Goal: Transaction & Acquisition: Purchase product/service

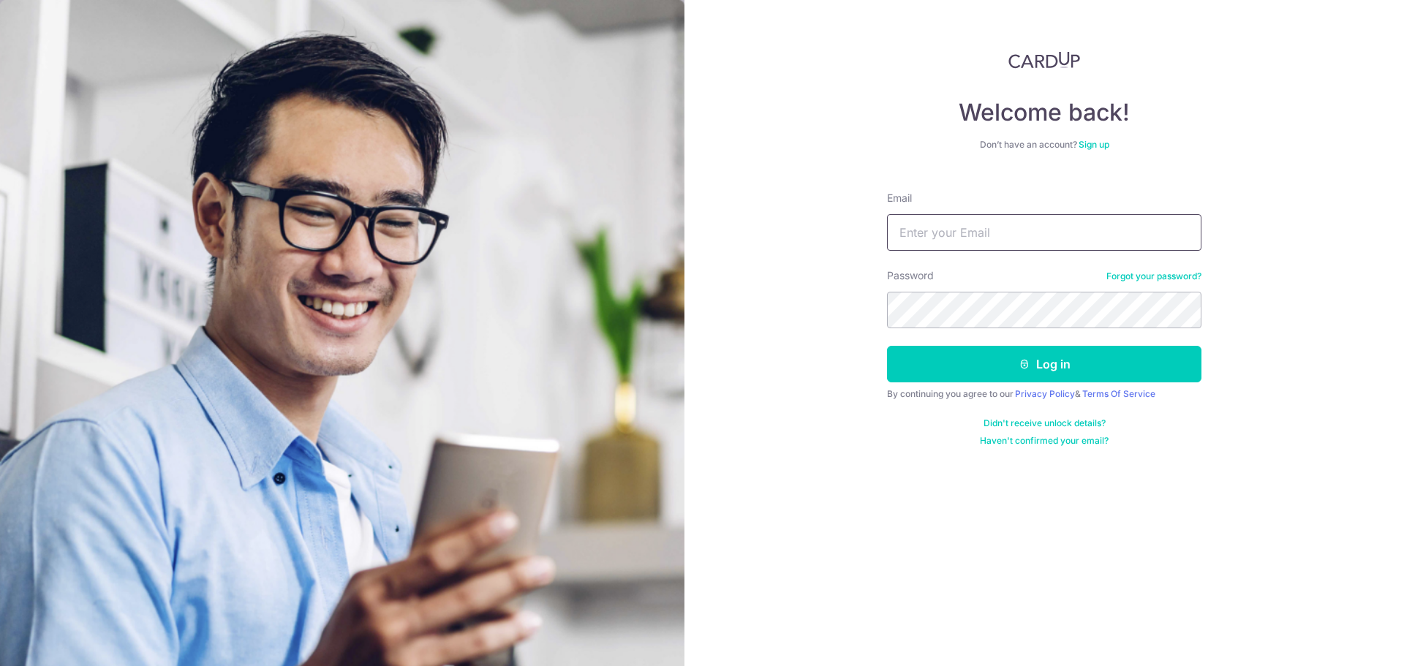
type input "[EMAIL_ADDRESS][DOMAIN_NAME]"
click at [1021, 355] on button "Log in" at bounding box center [1044, 364] width 314 height 37
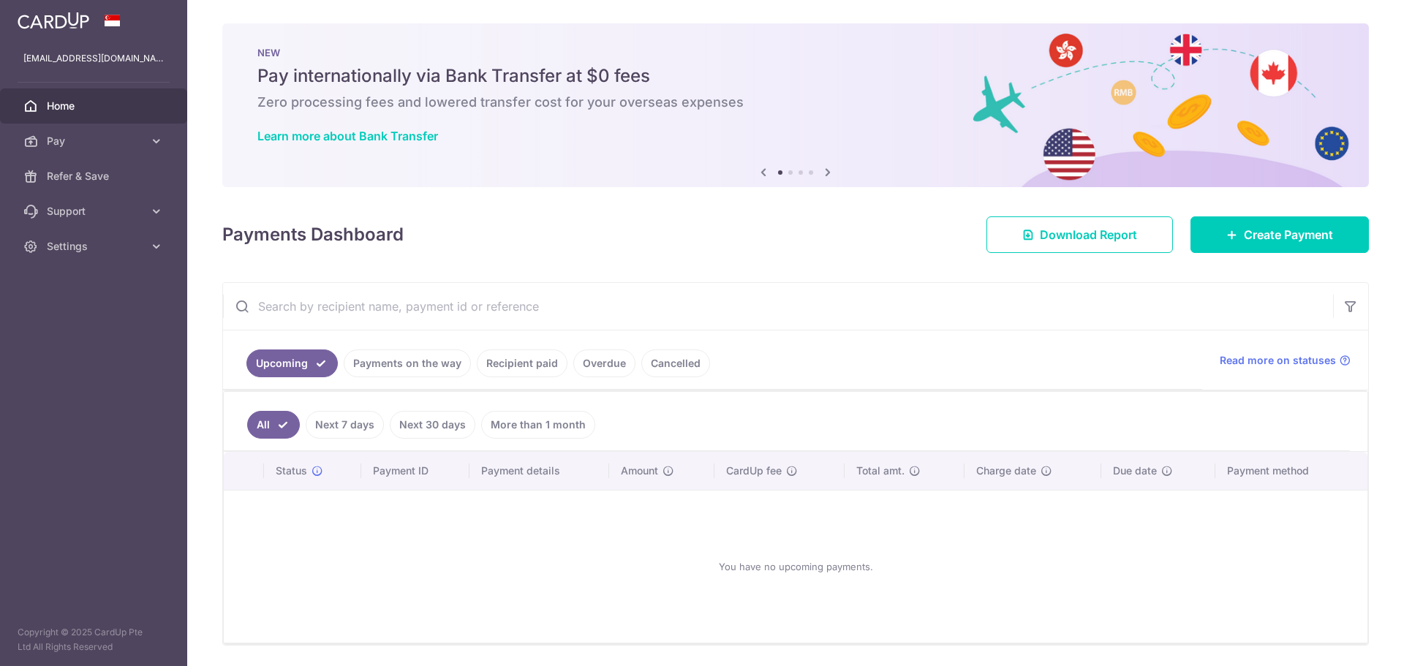
scroll to position [48, 0]
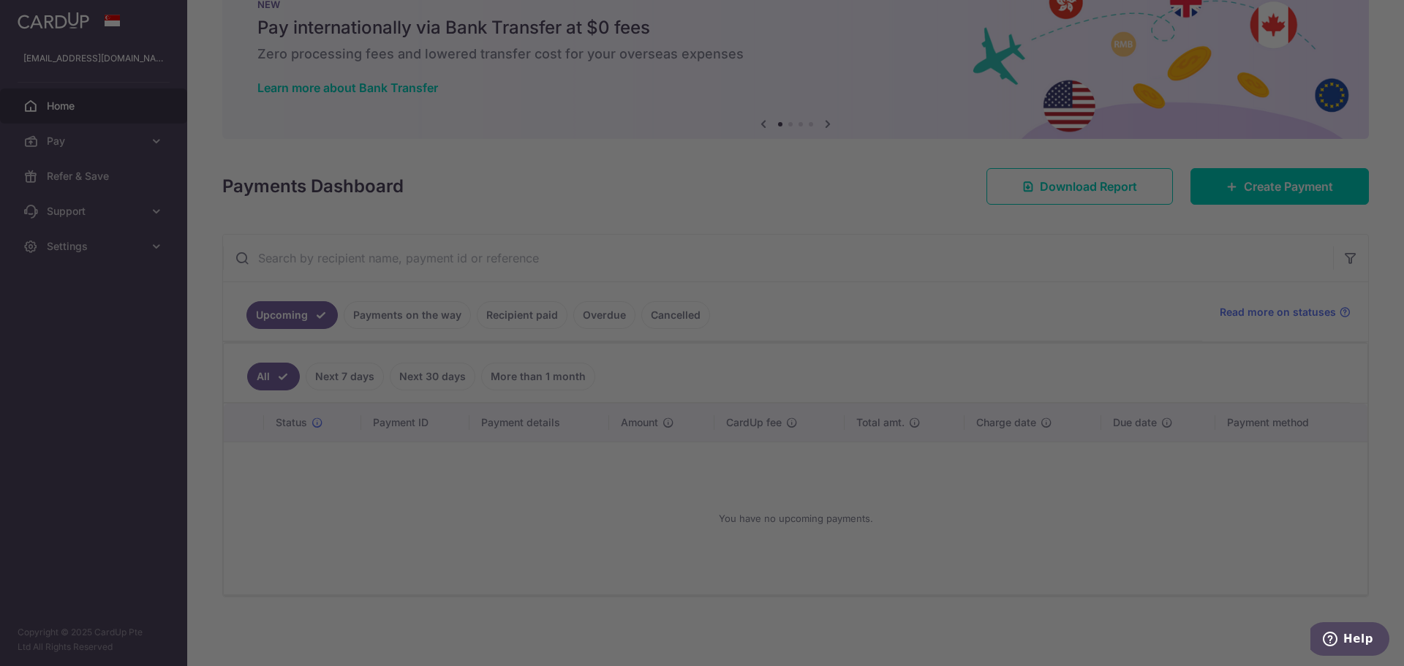
click at [122, 134] on div at bounding box center [709, 336] width 1418 height 673
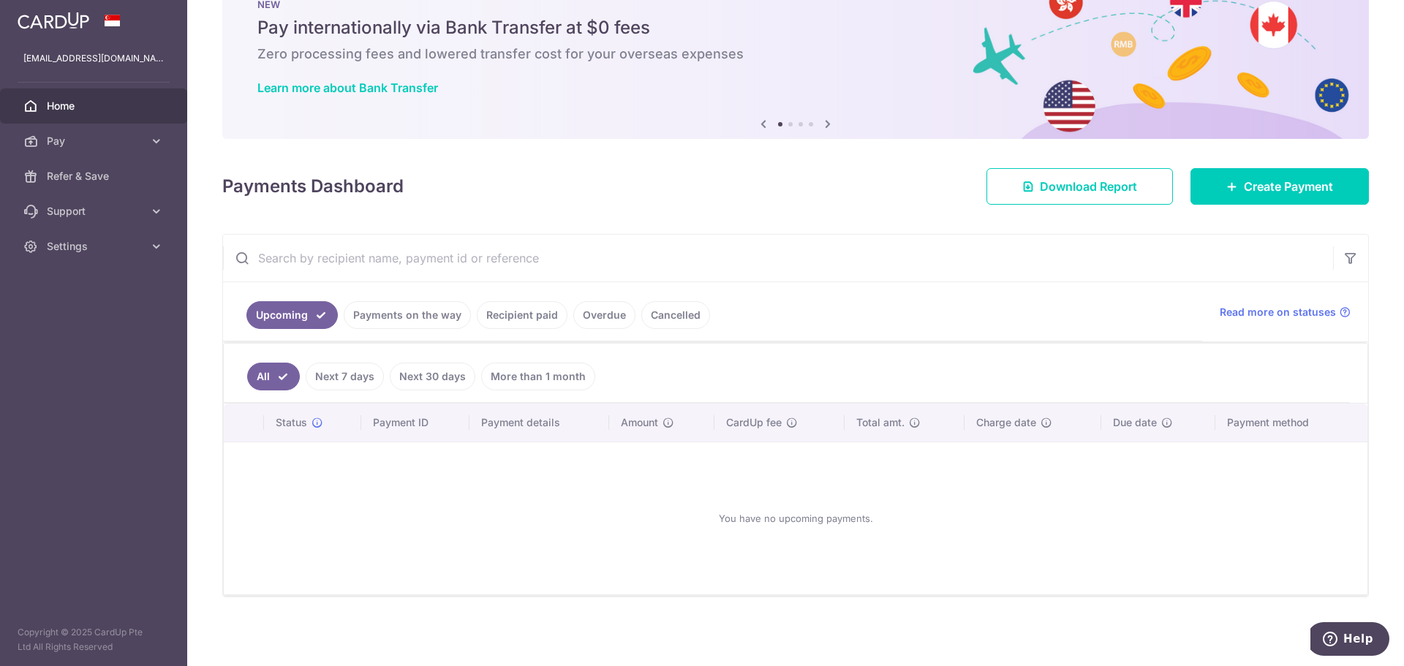
click at [156, 149] on link "Pay" at bounding box center [93, 141] width 187 height 35
click at [110, 178] on span "Payments" at bounding box center [95, 176] width 97 height 15
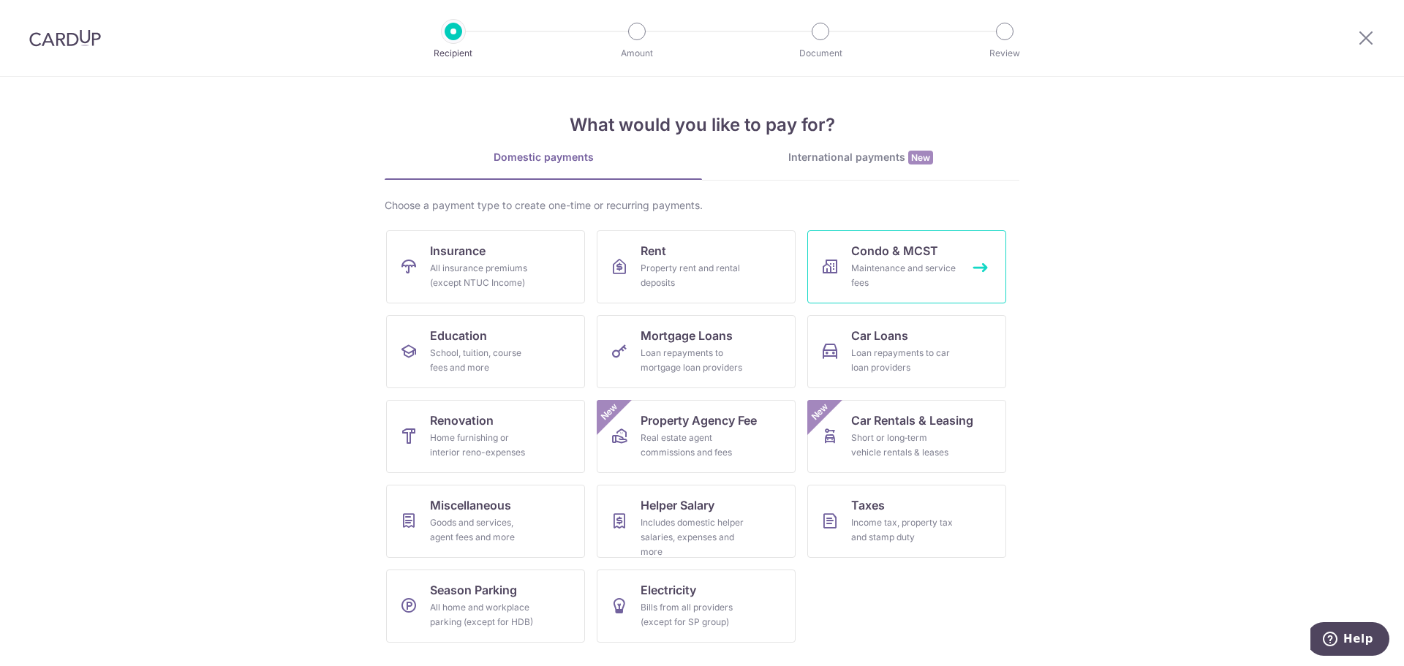
click at [921, 252] on span "Condo & MCST" at bounding box center [894, 251] width 87 height 18
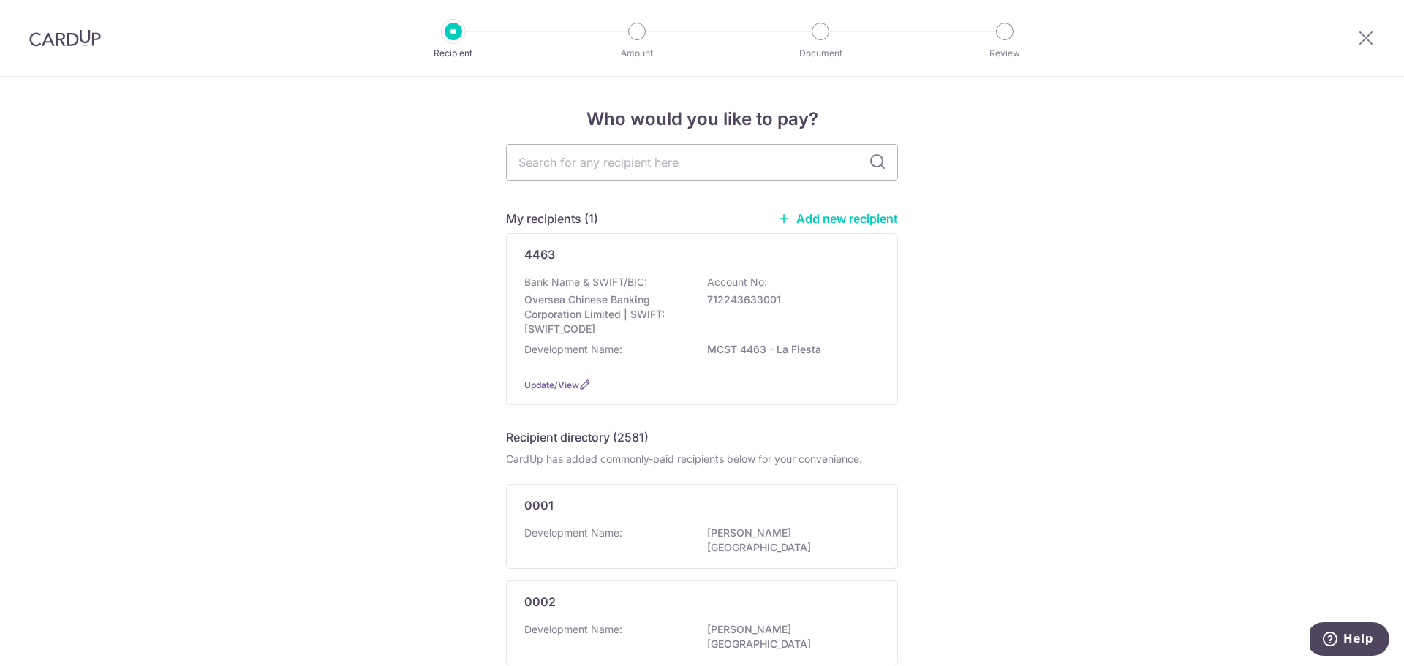
click at [684, 312] on div "Bank Name & SWIFT/BIC: Oversea Chinese Banking Corporation Limited | SWIFT: OCB…" at bounding box center [701, 305] width 355 height 61
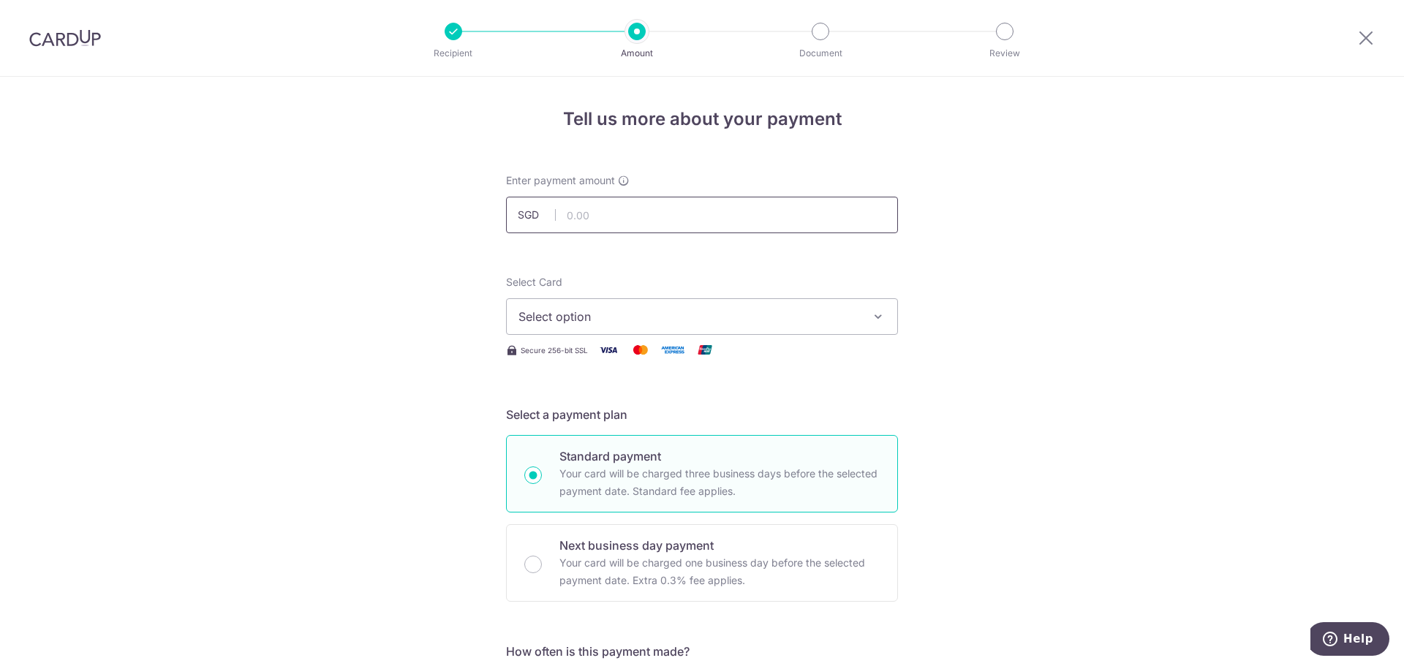
click at [679, 219] on input "text" at bounding box center [702, 215] width 392 height 37
type input "922.14"
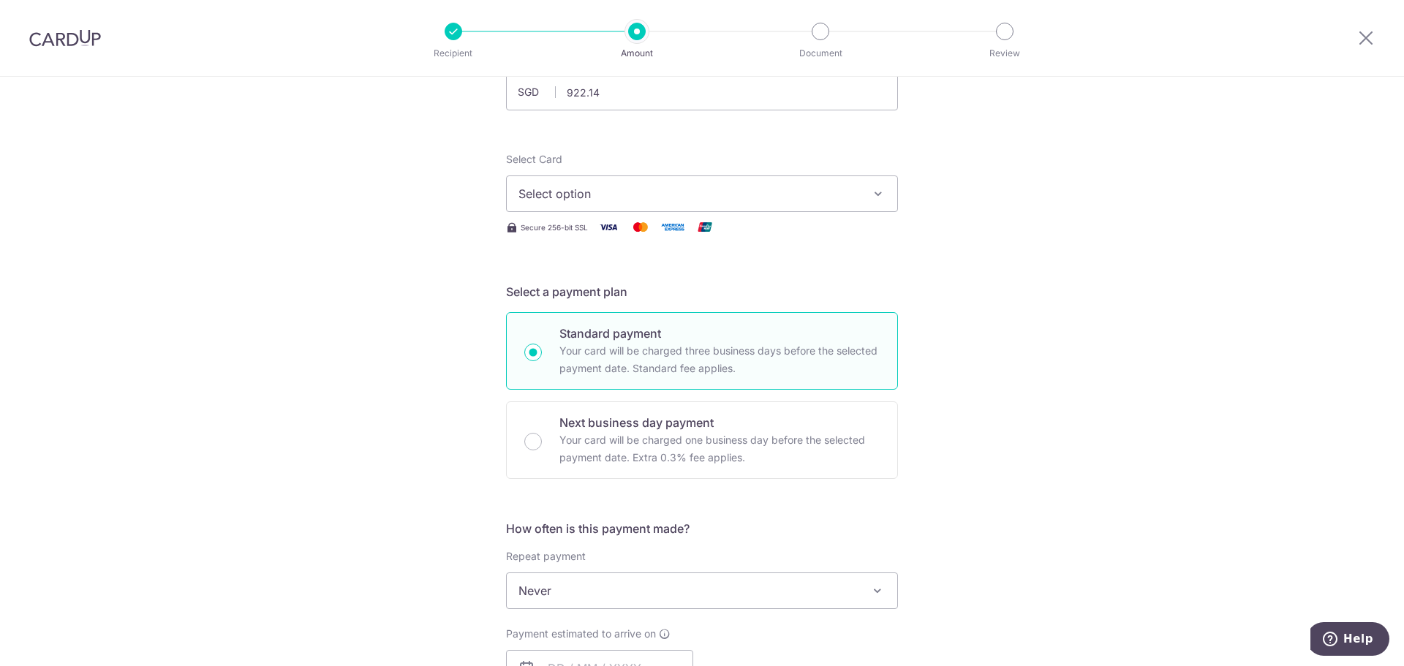
scroll to position [146, 0]
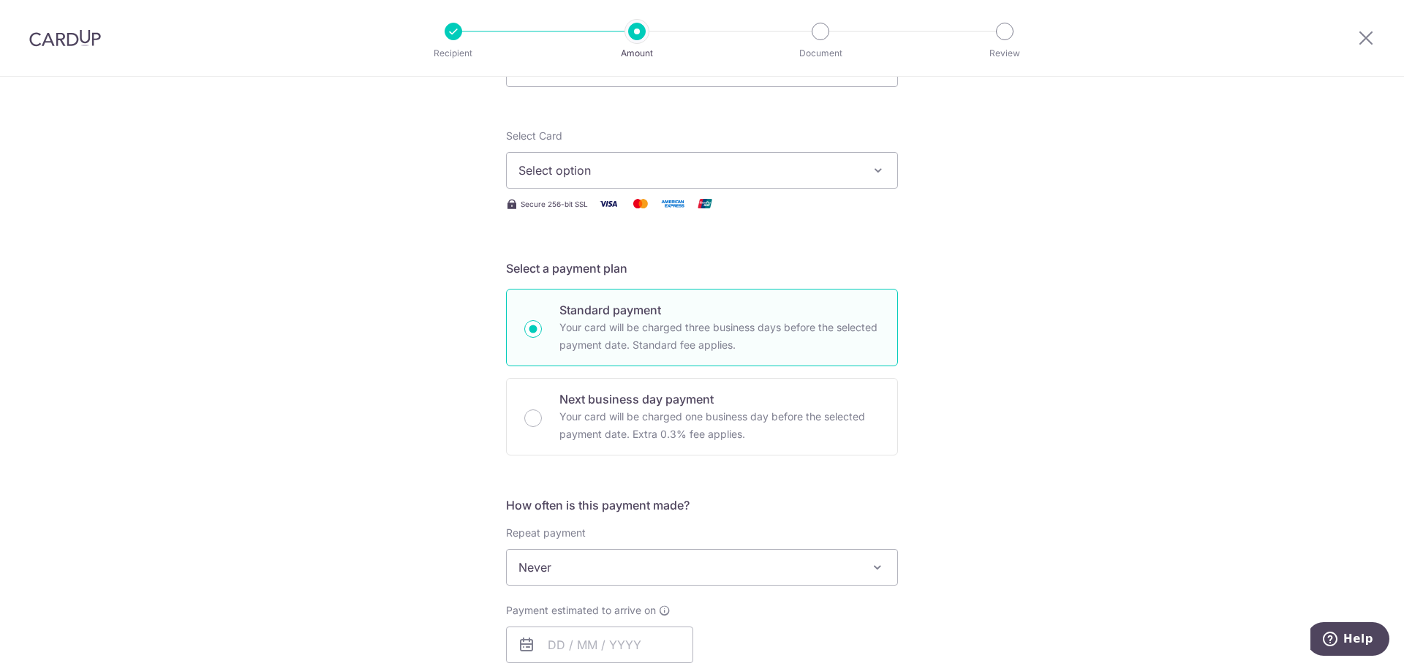
click at [763, 171] on span "Select option" at bounding box center [688, 171] width 341 height 18
click at [703, 208] on span "Add credit card" at bounding box center [715, 211] width 341 height 15
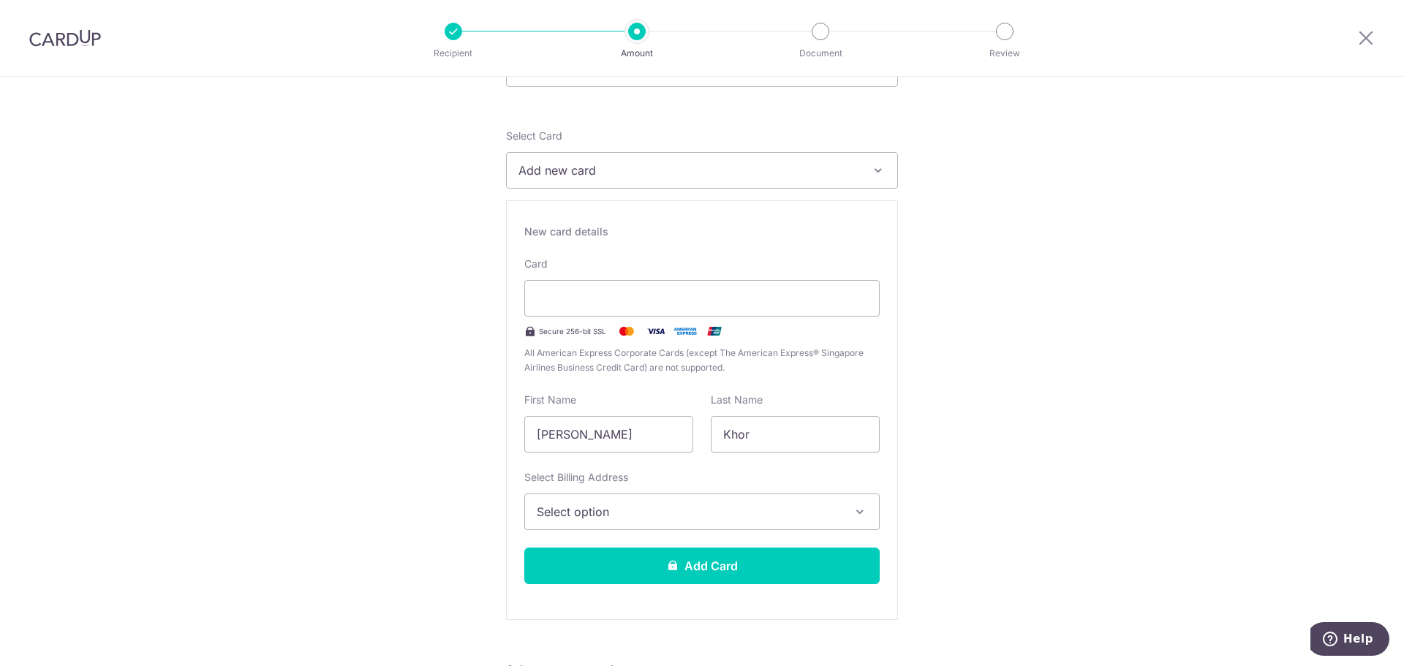
click at [864, 168] on button "Add new card" at bounding box center [702, 170] width 392 height 37
click at [878, 168] on icon "button" at bounding box center [878, 170] width 15 height 15
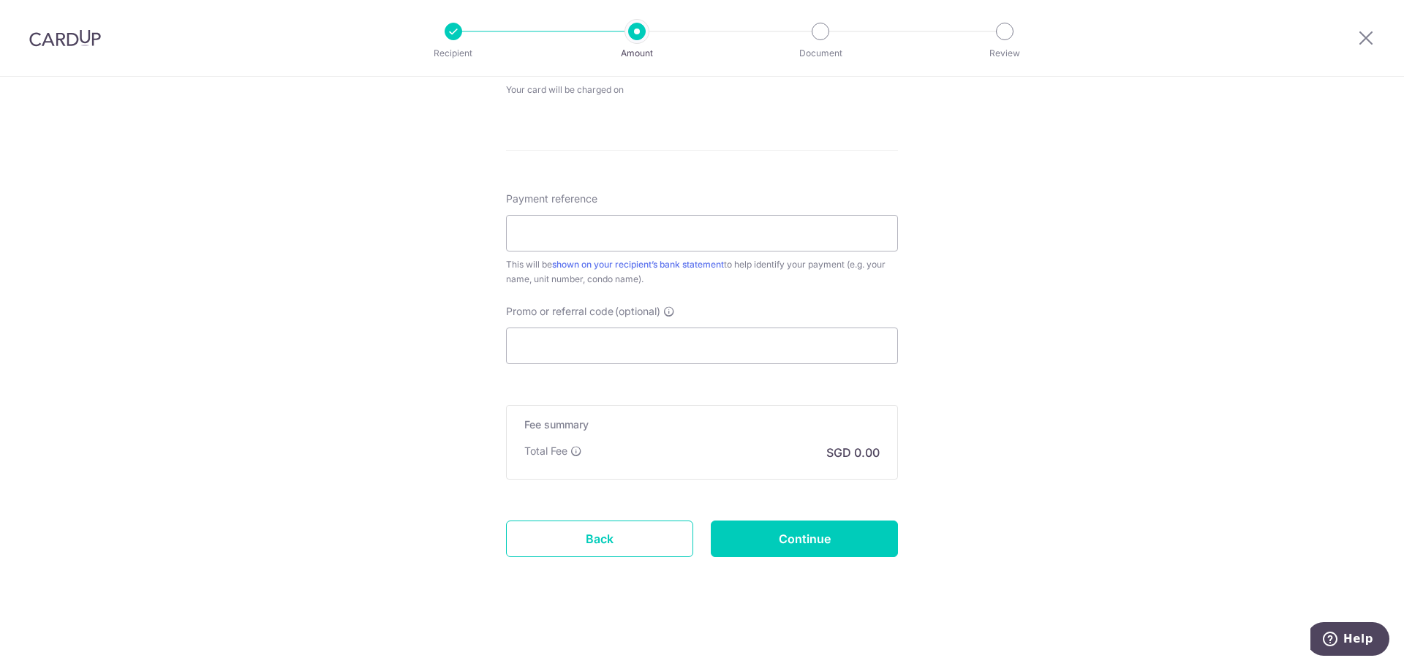
scroll to position [1135, 0]
click at [625, 245] on input "Payment reference" at bounding box center [702, 232] width 392 height 37
click at [659, 308] on label "Promo or referral code (optional)" at bounding box center [590, 310] width 169 height 15
click at [659, 308] on span "(optional)" at bounding box center [637, 310] width 45 height 15
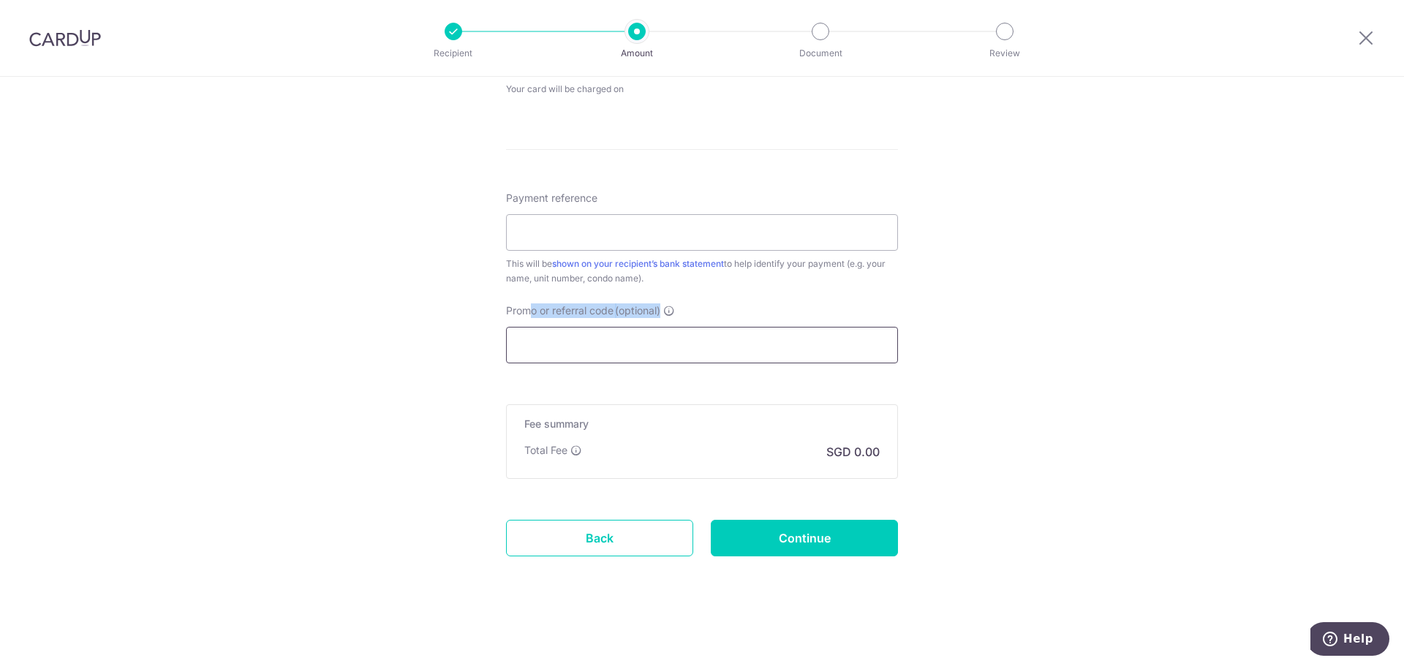
click at [659, 327] on input "Promo or referral code (optional)" at bounding box center [702, 345] width 392 height 37
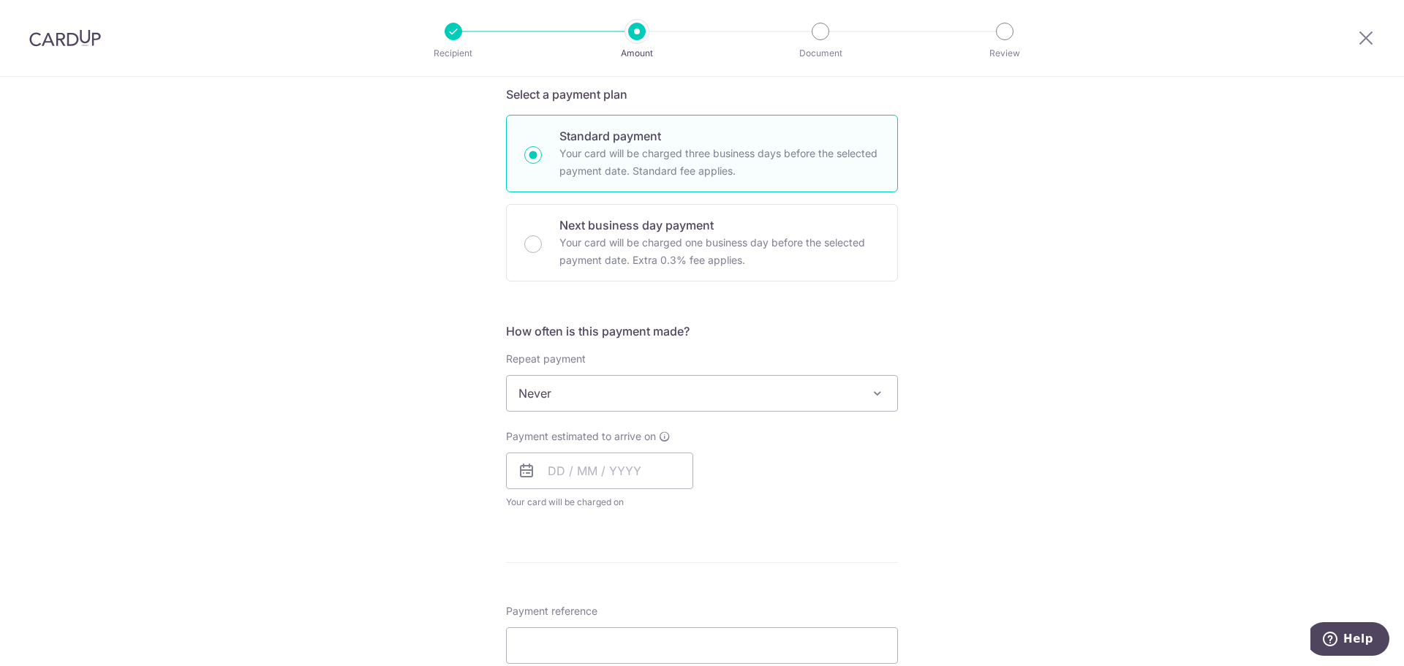
scroll to position [696, 0]
